Goal: Task Accomplishment & Management: Manage account settings

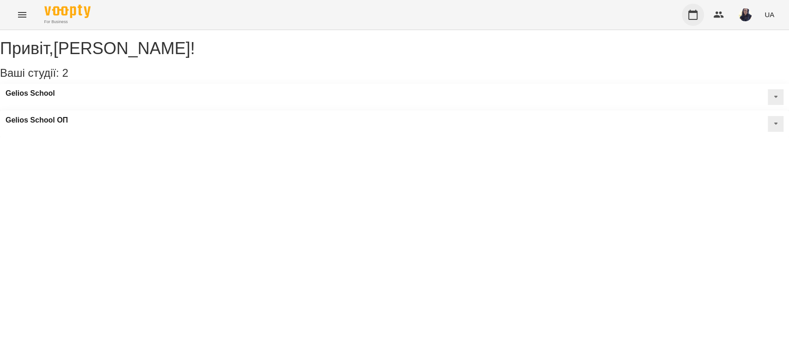
click at [691, 12] on icon "button" at bounding box center [692, 15] width 9 height 10
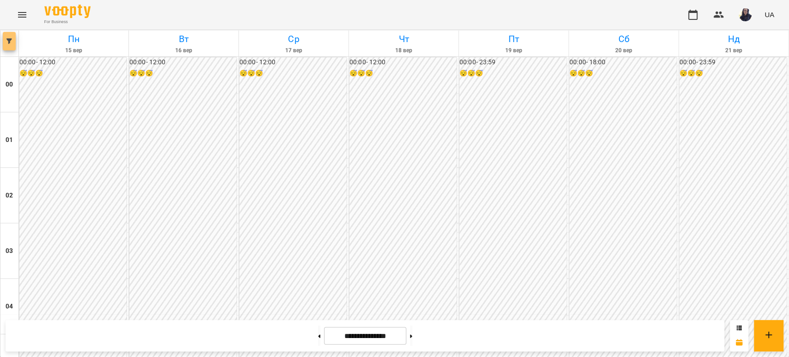
click at [12, 49] on button "button" at bounding box center [9, 41] width 13 height 18
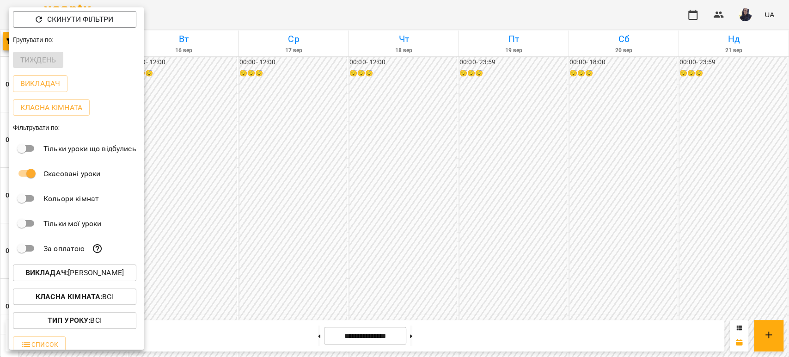
click at [93, 273] on p "Викладач : [PERSON_NAME]" at bounding box center [74, 272] width 98 height 11
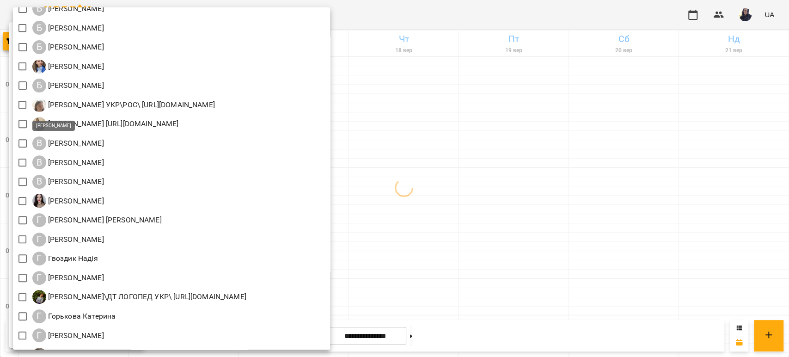
scroll to position [205, 0]
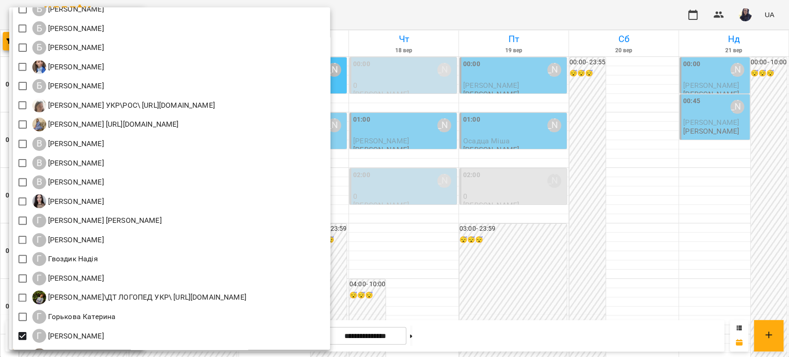
click at [518, 16] on div at bounding box center [394, 178] width 789 height 357
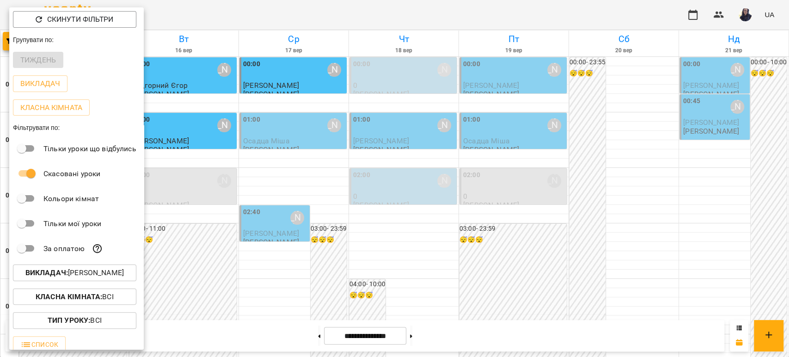
click at [394, 21] on div at bounding box center [394, 178] width 789 height 357
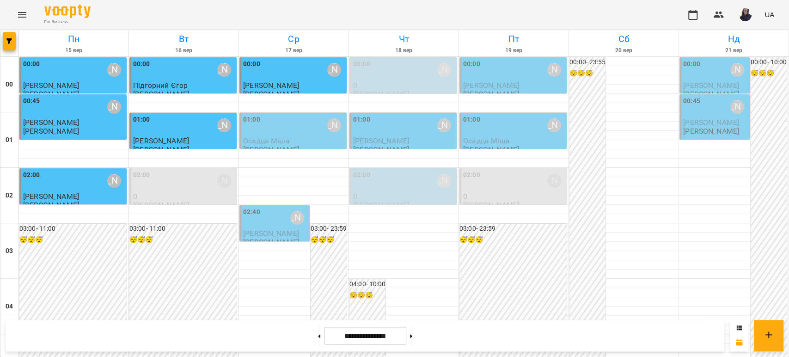
click at [496, 71] on div "00:00 [PERSON_NAME]" at bounding box center [514, 69] width 102 height 21
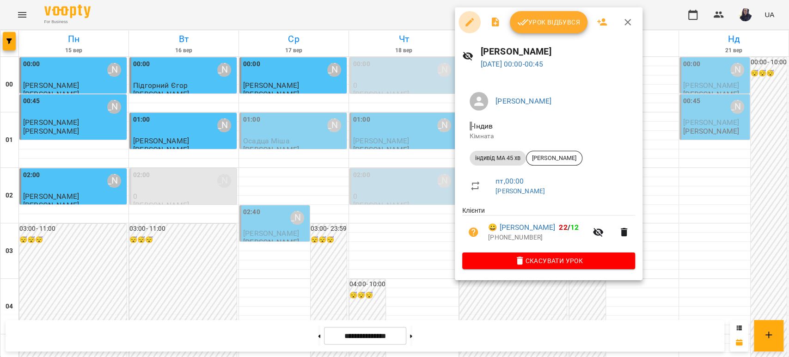
click at [467, 24] on icon "button" at bounding box center [469, 22] width 8 height 8
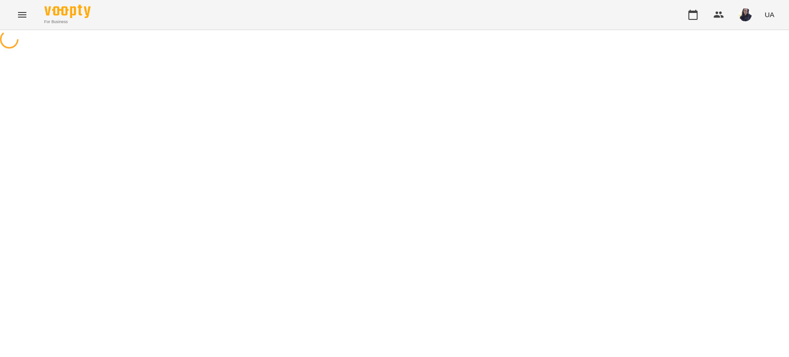
select select "**********"
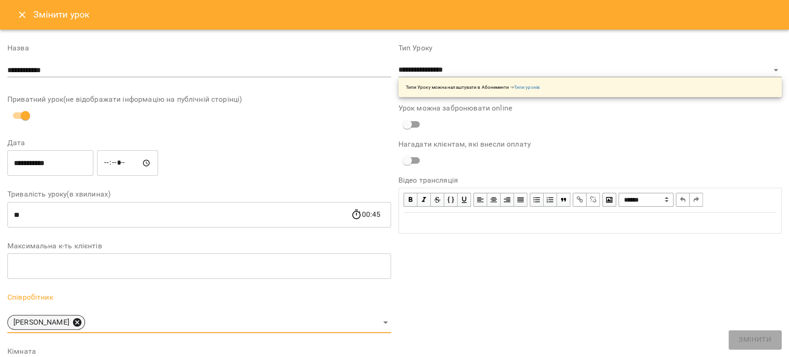
click at [73, 320] on icon at bounding box center [77, 322] width 8 height 8
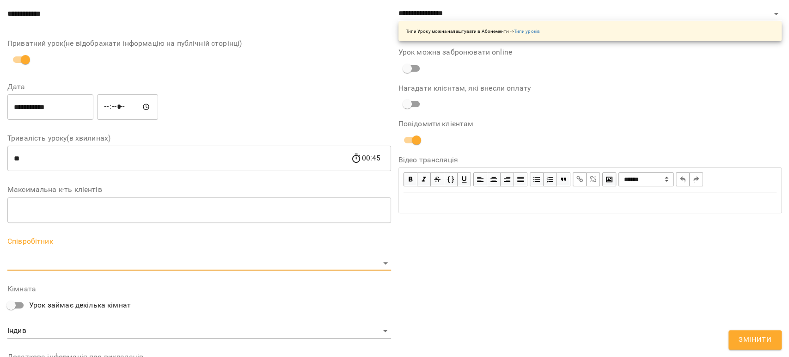
scroll to position [154, 0]
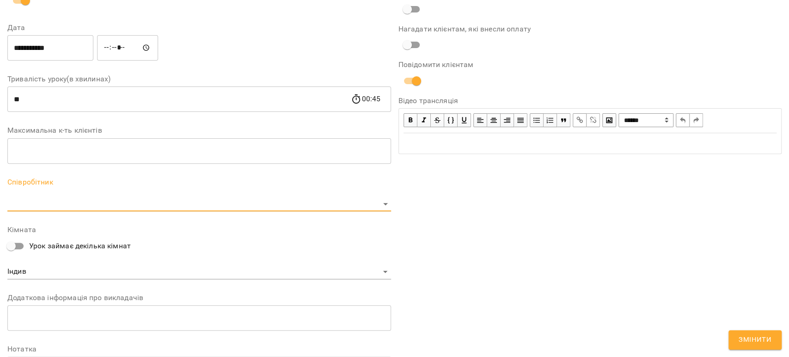
click at [41, 202] on body "For Business UA Журнал відвідувань / [PERSON_NAME][DATE] 00:00 / Урок відбувся …" at bounding box center [394, 239] width 789 height 478
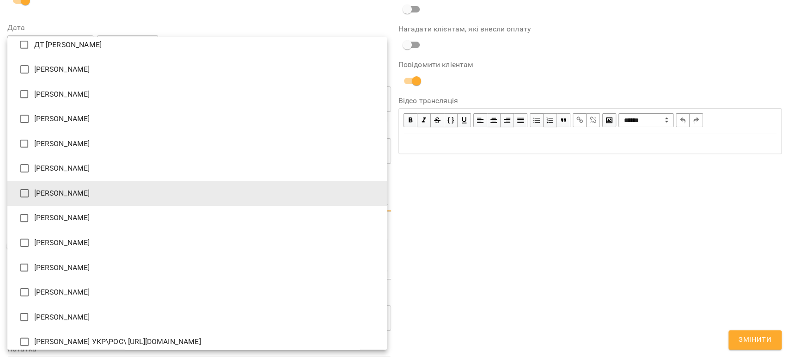
scroll to position [51, 0]
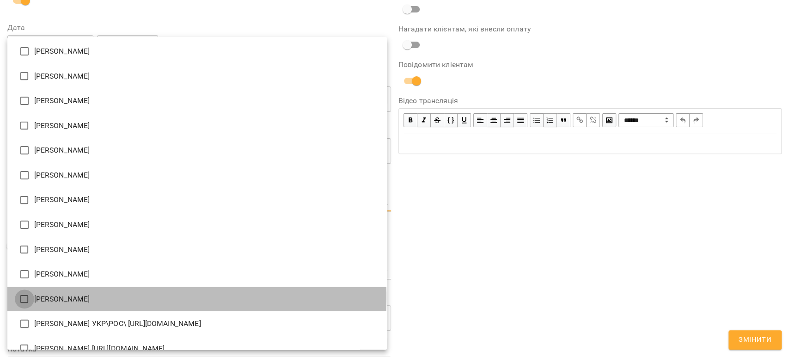
type input "**********"
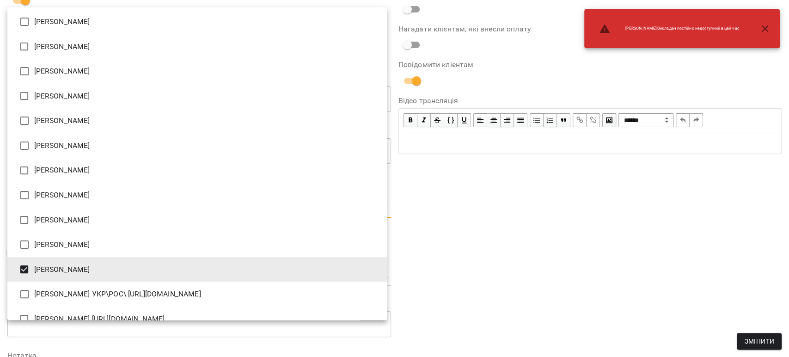
drag, startPoint x: 498, startPoint y: 221, endPoint x: 668, endPoint y: 297, distance: 186.8
click at [498, 220] on div at bounding box center [394, 178] width 789 height 357
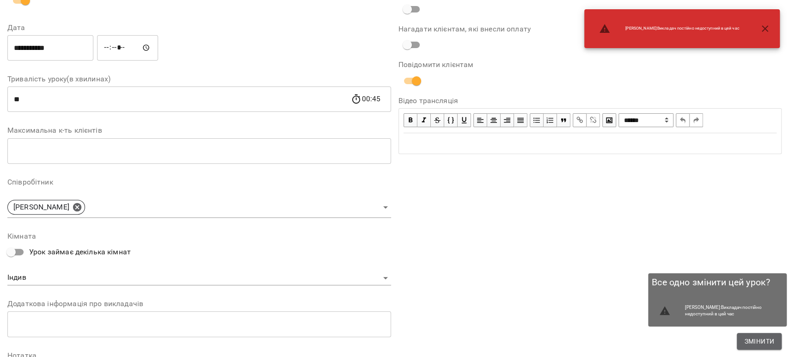
click at [759, 346] on span "Змінити" at bounding box center [759, 340] width 30 height 11
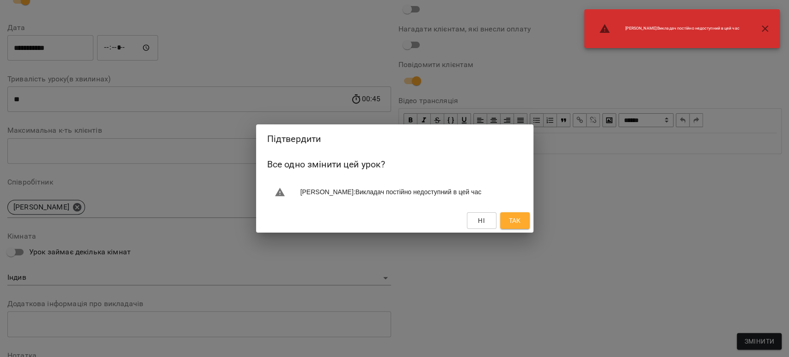
click at [523, 226] on button "Так" at bounding box center [515, 220] width 30 height 17
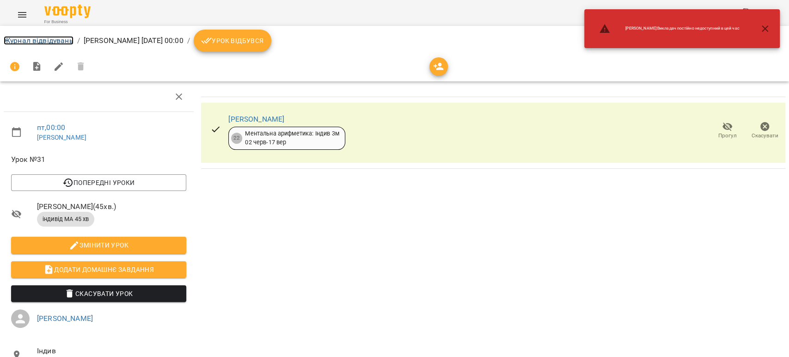
click at [43, 37] on link "Журнал відвідувань" at bounding box center [39, 40] width 70 height 9
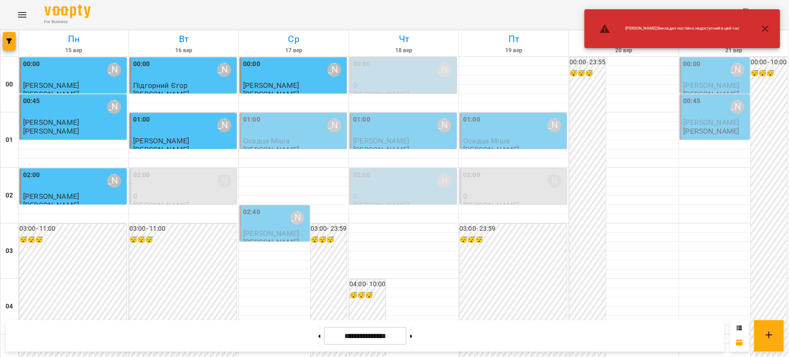
drag, startPoint x: 764, startPoint y: 28, endPoint x: 758, endPoint y: 29, distance: 6.0
click at [764, 29] on icon "button" at bounding box center [765, 28] width 6 height 6
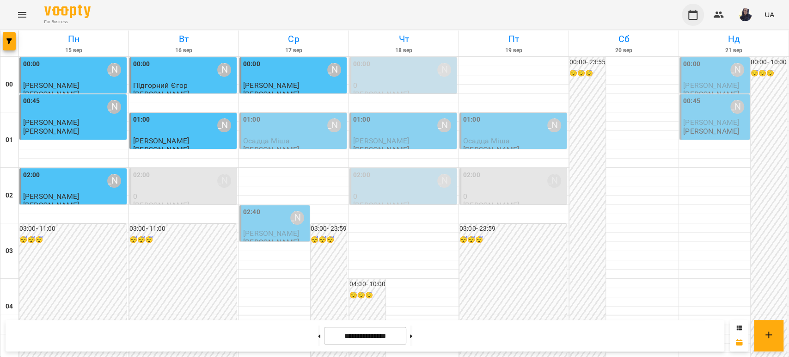
click at [693, 16] on icon "button" at bounding box center [692, 14] width 11 height 11
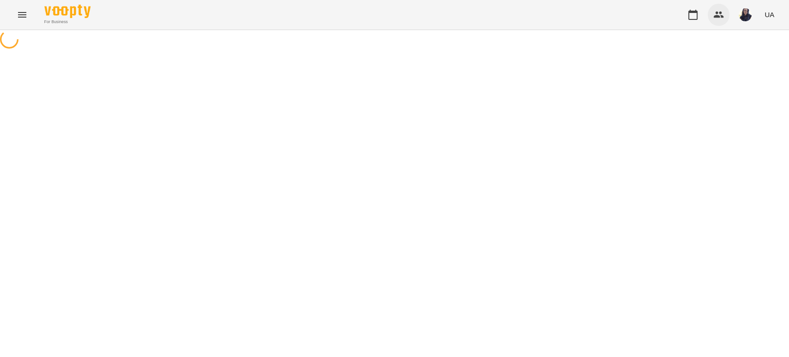
click at [717, 16] on icon "button" at bounding box center [719, 15] width 10 height 6
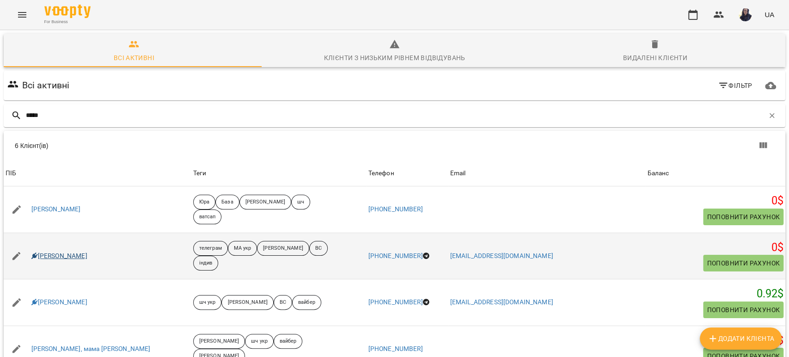
type input "*****"
click at [58, 256] on link "[PERSON_NAME]" at bounding box center [59, 255] width 56 height 9
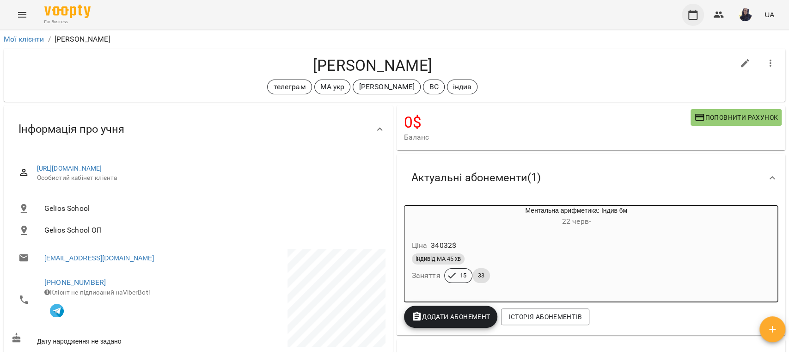
click at [686, 17] on button "button" at bounding box center [693, 15] width 22 height 22
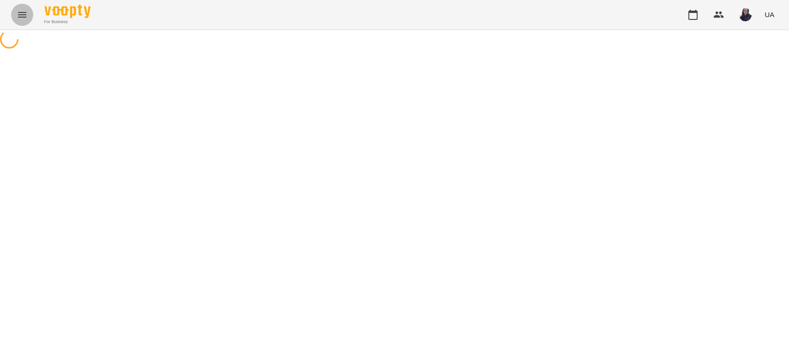
click at [23, 18] on icon "Menu" at bounding box center [22, 14] width 11 height 11
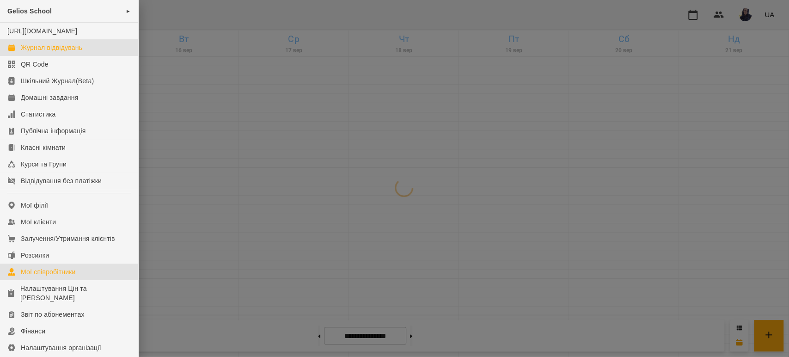
click at [65, 276] on div "Мої співробітники" at bounding box center [48, 271] width 55 height 9
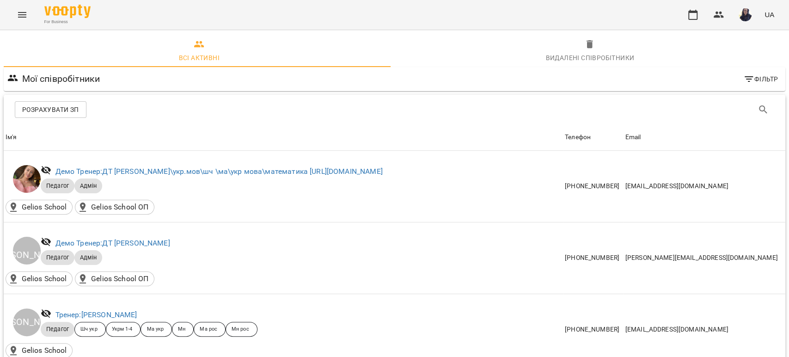
click at [768, 114] on div "Розрахувати ЗП" at bounding box center [394, 110] width 781 height 30
click at [759, 112] on icon "Пошук" at bounding box center [763, 109] width 8 height 8
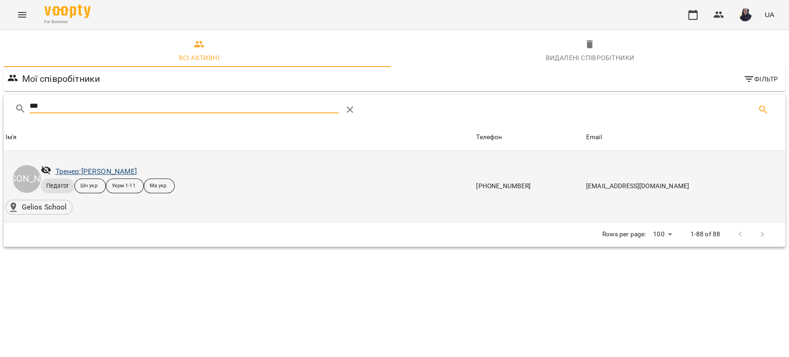
type input "***"
click at [119, 171] on link "Тренер: [PERSON_NAME]" at bounding box center [96, 171] width 82 height 9
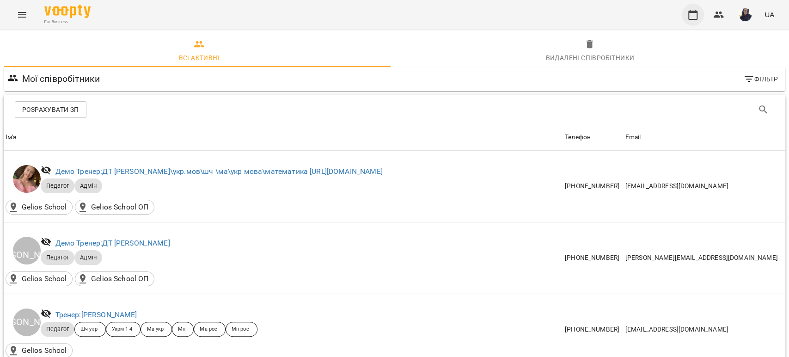
click at [701, 16] on button "button" at bounding box center [693, 15] width 22 height 22
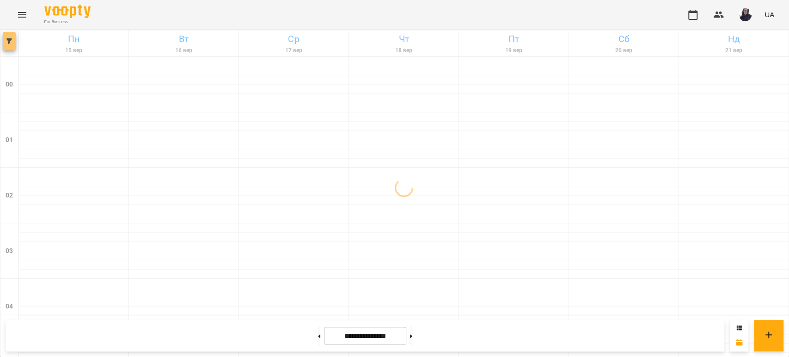
click at [7, 40] on icon "button" at bounding box center [9, 41] width 6 height 6
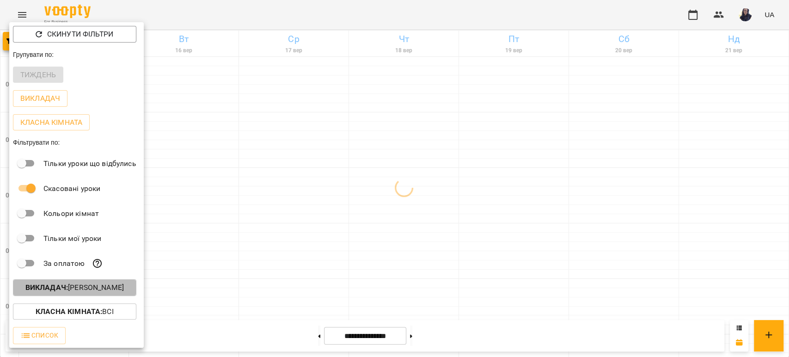
click at [93, 295] on button "Викладач : [PERSON_NAME]" at bounding box center [74, 287] width 123 height 17
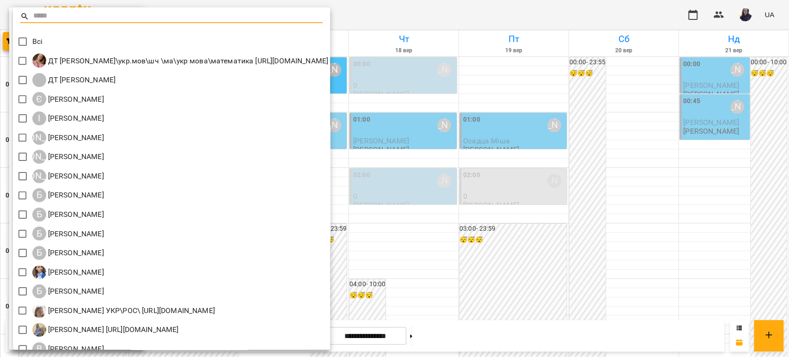
scroll to position [308, 0]
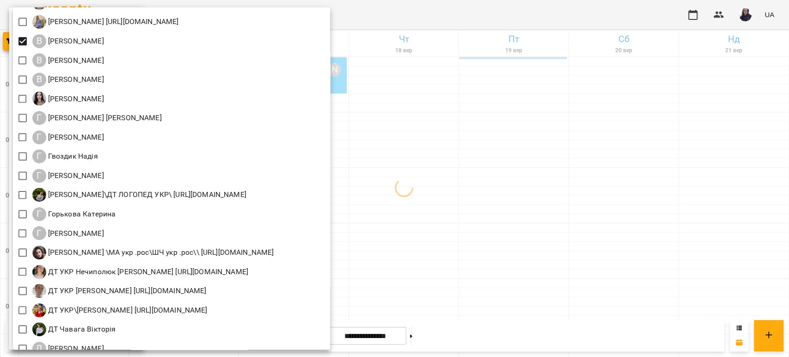
click at [435, 13] on div at bounding box center [394, 178] width 789 height 357
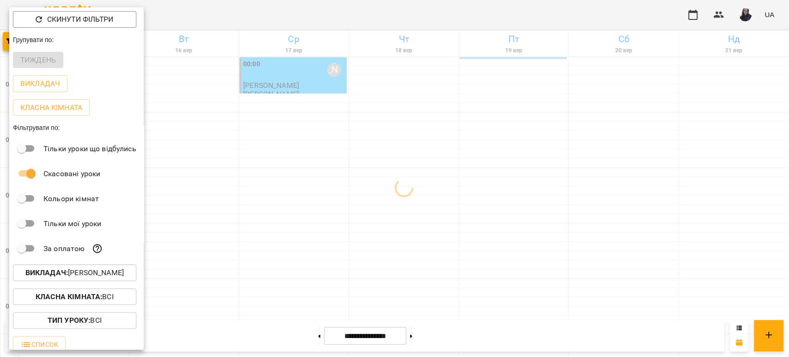
click at [435, 13] on div at bounding box center [394, 178] width 789 height 357
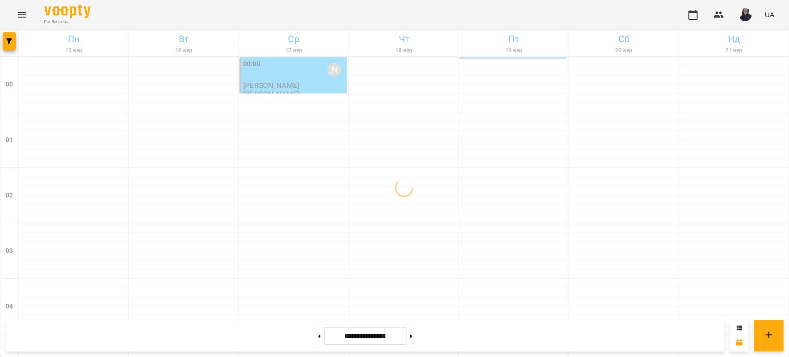
click at [288, 17] on div "For Business UA" at bounding box center [394, 15] width 789 height 30
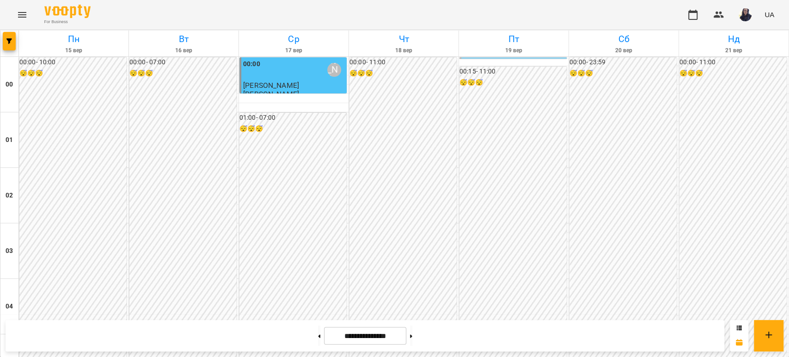
scroll to position [918, 0]
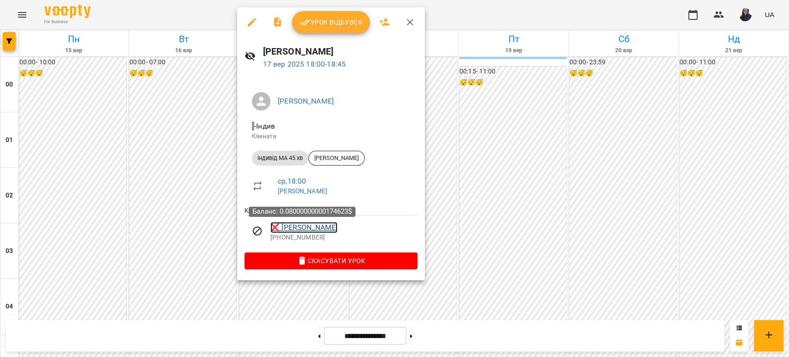
click at [309, 228] on link "❌ [PERSON_NAME]" at bounding box center [303, 227] width 67 height 11
